Goal: Transaction & Acquisition: Purchase product/service

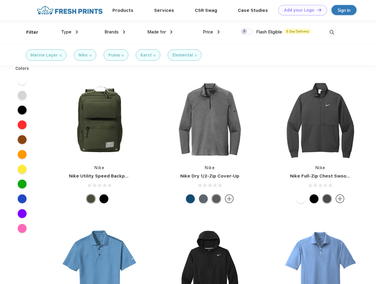
click at [301, 10] on link "Add your Logo Design Tool" at bounding box center [303, 10] width 49 height 10
click at [0, 0] on div "Design Tool" at bounding box center [0, 0] width 0 height 0
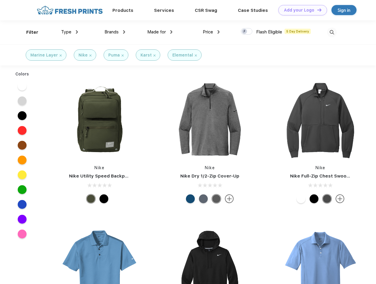
click at [317, 10] on link "Add your Logo Design Tool" at bounding box center [303, 10] width 49 height 10
click at [28, 32] on div "Filter" at bounding box center [32, 32] width 12 height 7
click at [70, 32] on span "Type" at bounding box center [66, 31] width 10 height 5
click at [115, 32] on span "Brands" at bounding box center [112, 31] width 14 height 5
click at [160, 32] on span "Made for" at bounding box center [156, 31] width 19 height 5
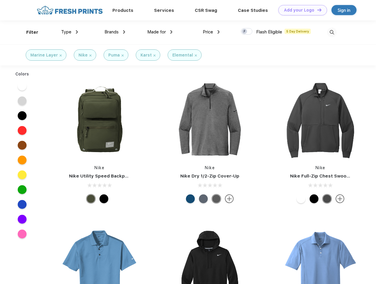
click at [212, 32] on span "Price" at bounding box center [208, 31] width 10 height 5
click at [247, 32] on div at bounding box center [247, 31] width 12 height 7
click at [245, 32] on input "checkbox" at bounding box center [243, 30] width 4 height 4
click at [332, 32] on img at bounding box center [332, 32] width 10 height 10
